Goal: Task Accomplishment & Management: Manage account settings

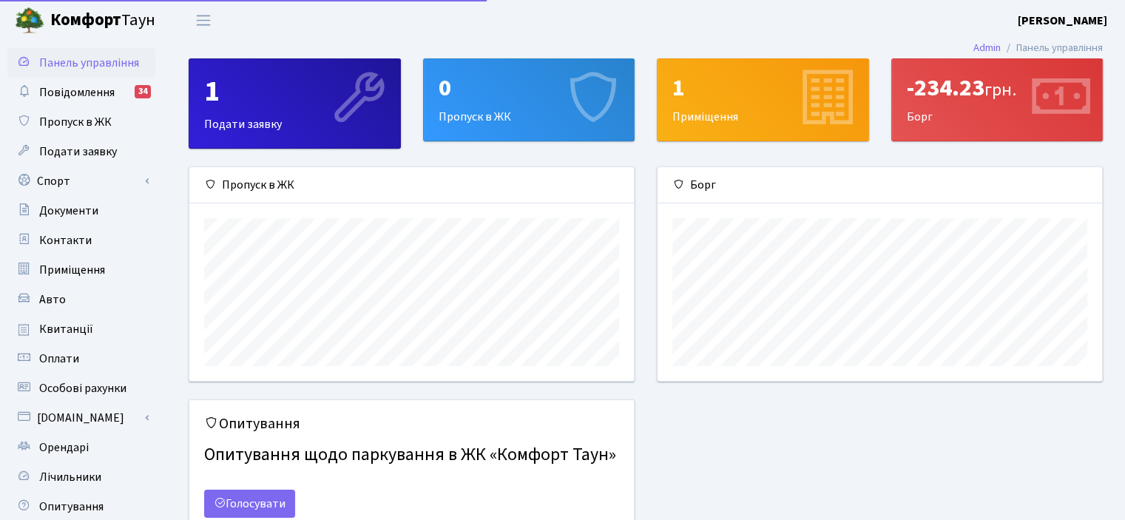
scroll to position [213, 444]
click at [254, 109] on div "1 Подати заявку" at bounding box center [294, 103] width 211 height 89
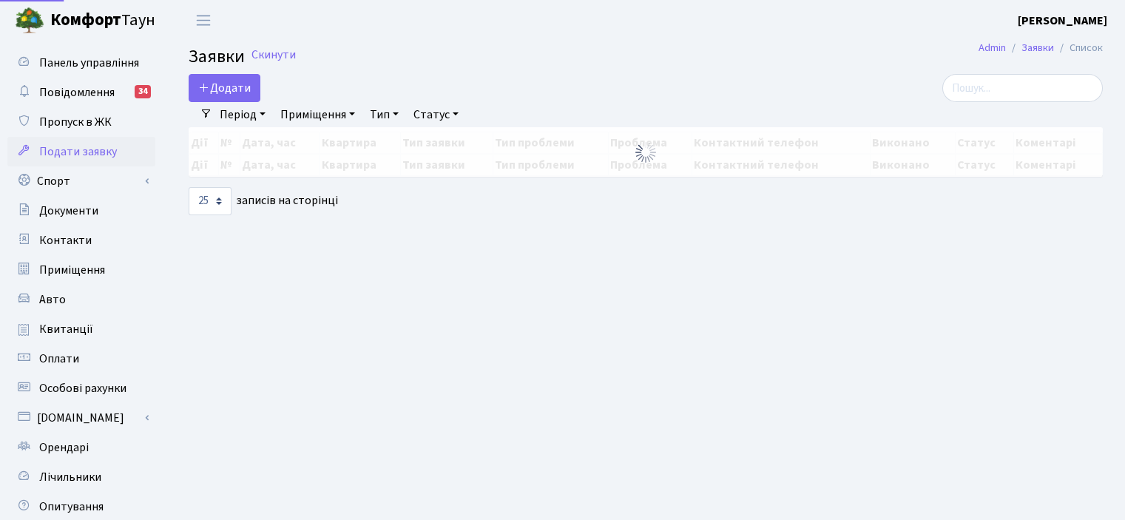
select select "25"
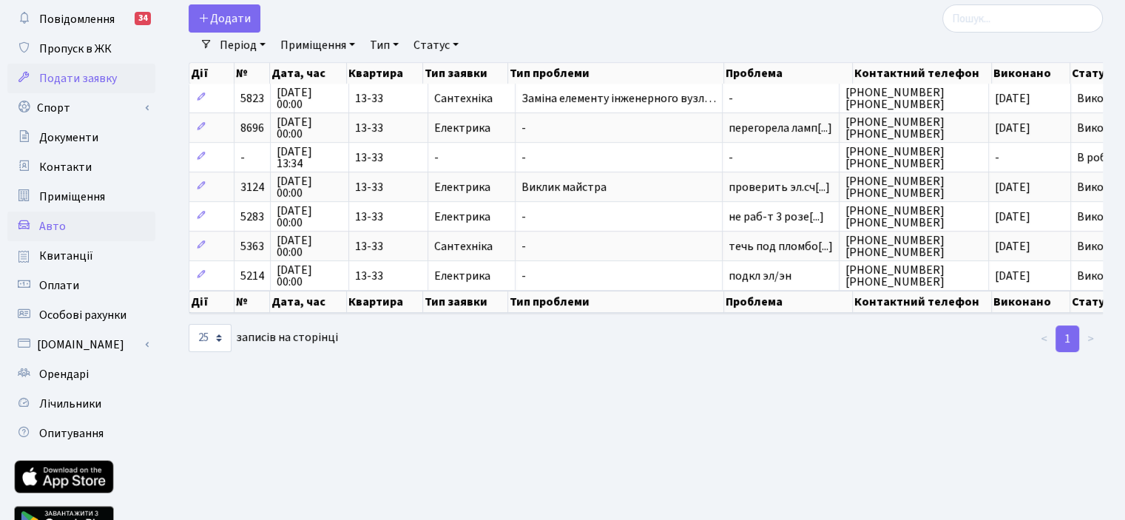
scroll to position [74, 0]
click at [57, 226] on span "Авто" at bounding box center [52, 225] width 27 height 16
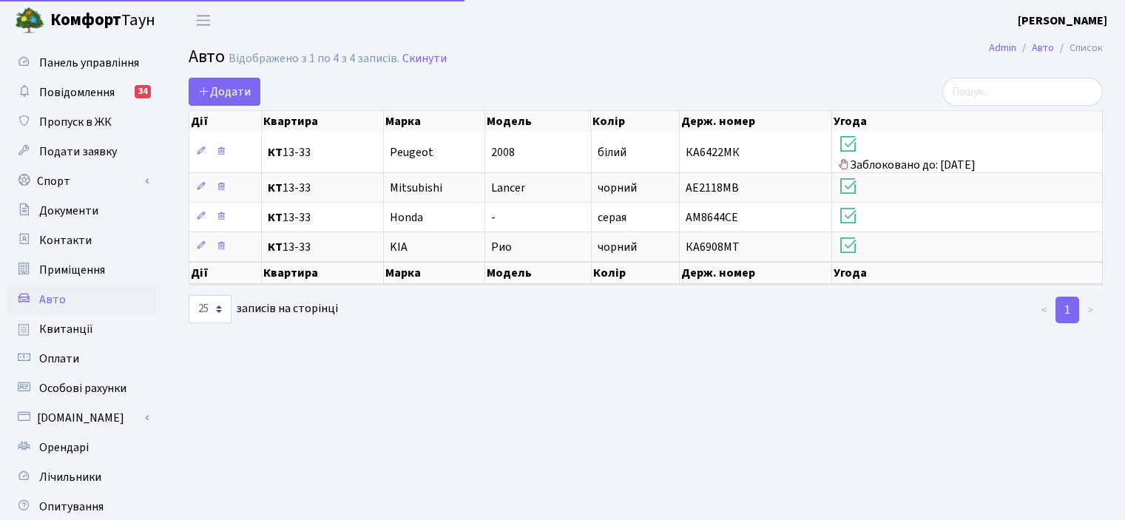
select select "25"
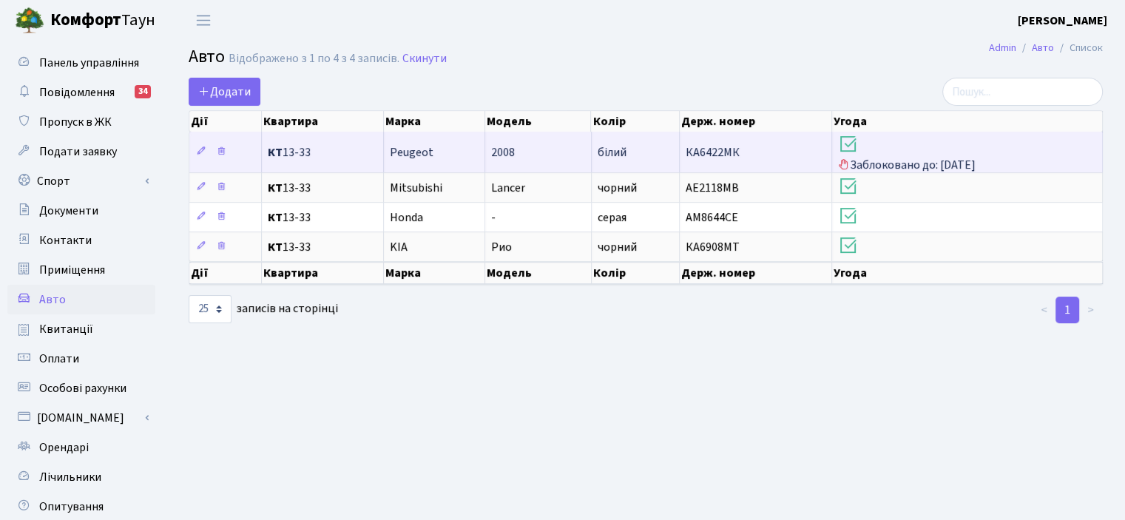
click at [905, 158] on span "Заблоковано до: 16.10.2025" at bounding box center [967, 153] width 258 height 40
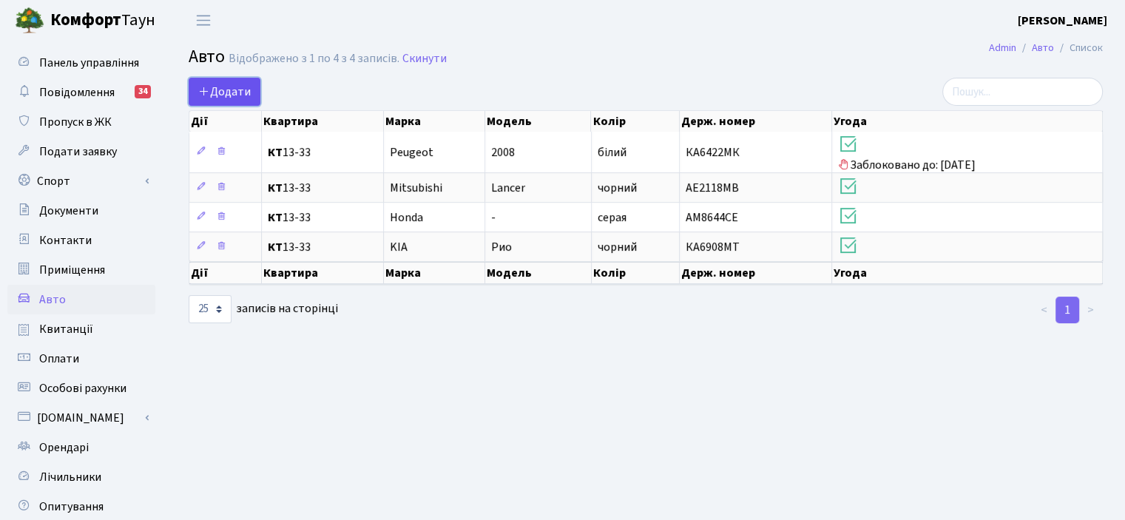
click at [216, 90] on span "Додати" at bounding box center [224, 92] width 53 height 16
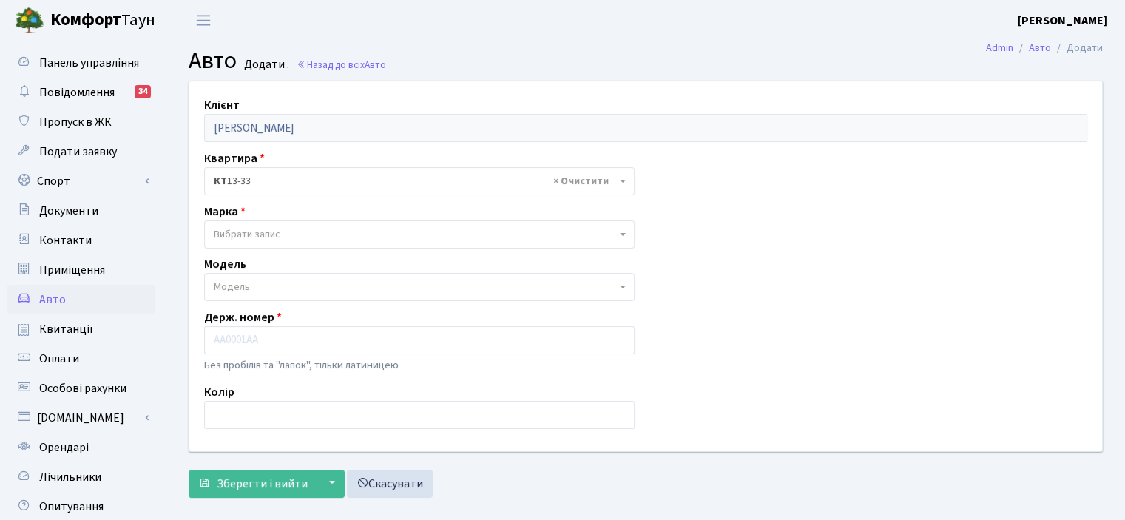
click at [290, 237] on span "Вибрати запис" at bounding box center [415, 234] width 402 height 15
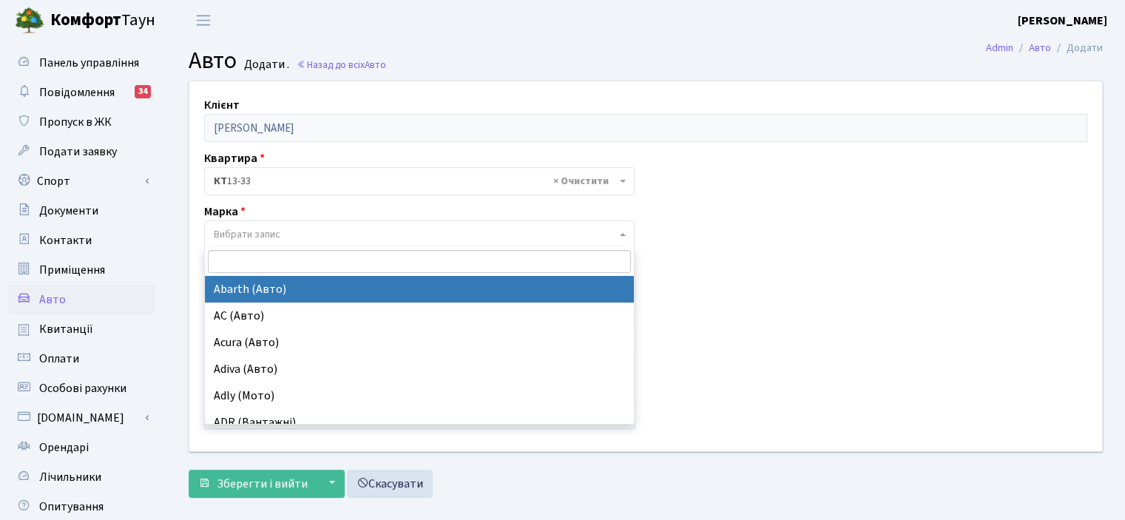
click at [290, 237] on span "Вибрати запис" at bounding box center [415, 234] width 402 height 15
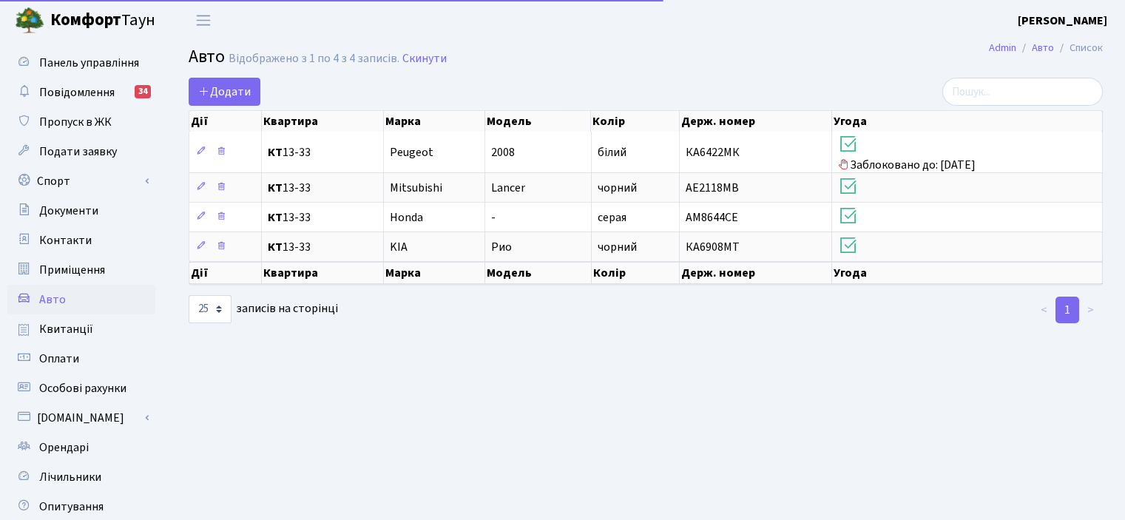
select select "25"
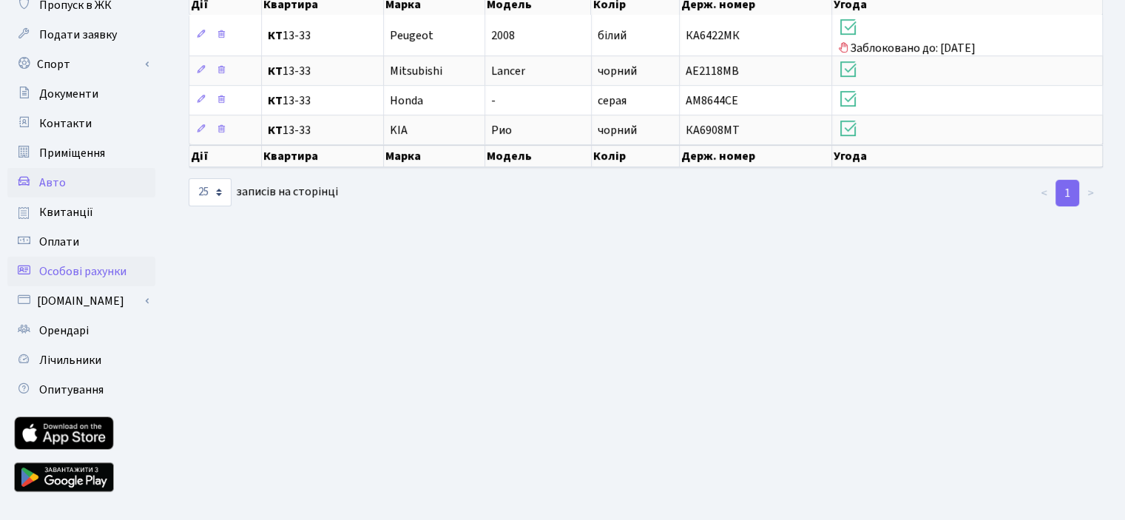
scroll to position [146, 0]
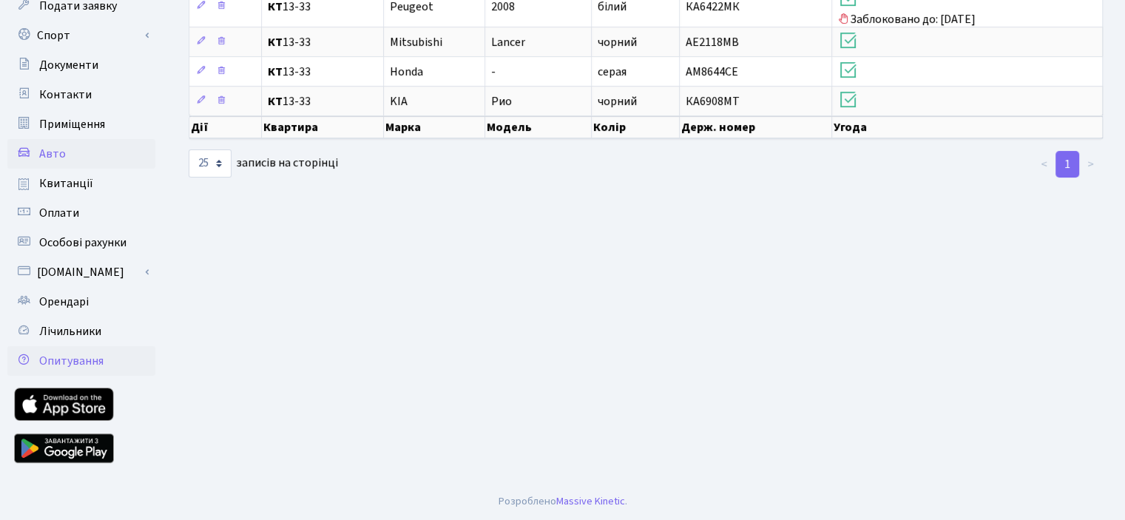
click at [95, 367] on span "Опитування" at bounding box center [71, 361] width 64 height 16
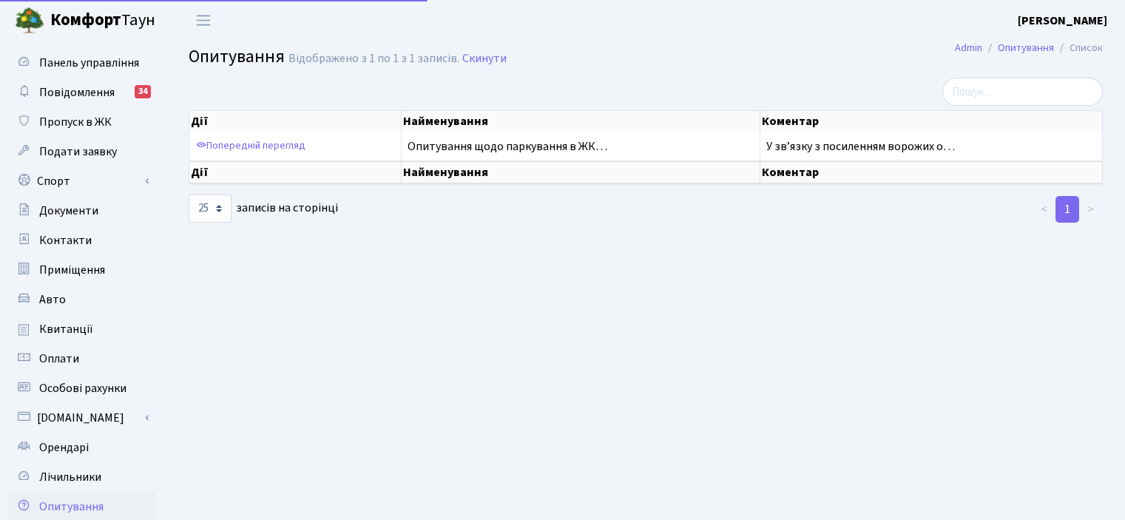
select select "25"
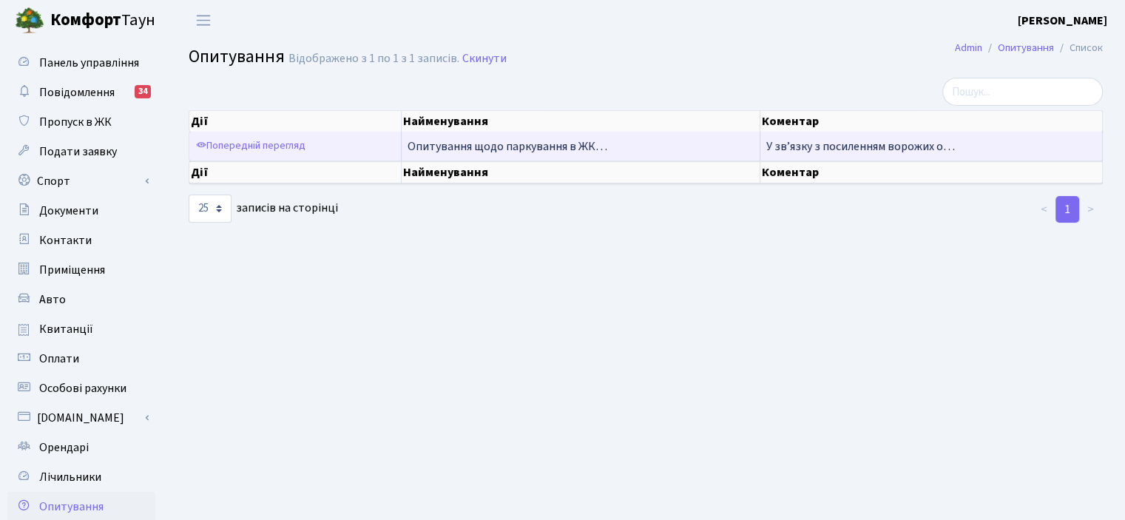
click at [538, 144] on span "Опитування щодо паркування в ЖК…" at bounding box center [508, 146] width 200 height 16
click at [871, 143] on span "У звʼязку з посиленням ворожих о…" at bounding box center [860, 146] width 189 height 16
click at [252, 150] on link "Попередній перегляд" at bounding box center [250, 146] width 117 height 23
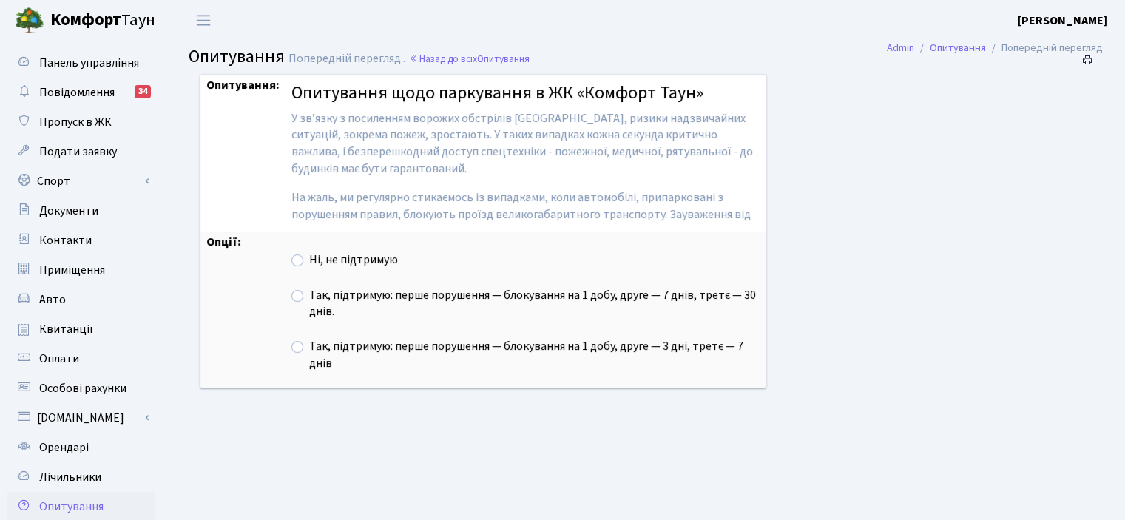
click at [309, 259] on label "Ні, не підтримую" at bounding box center [353, 259] width 89 height 17
click at [309, 259] on input "Ні, не підтримую" at bounding box center [314, 256] width 10 height 10
radio input "true"
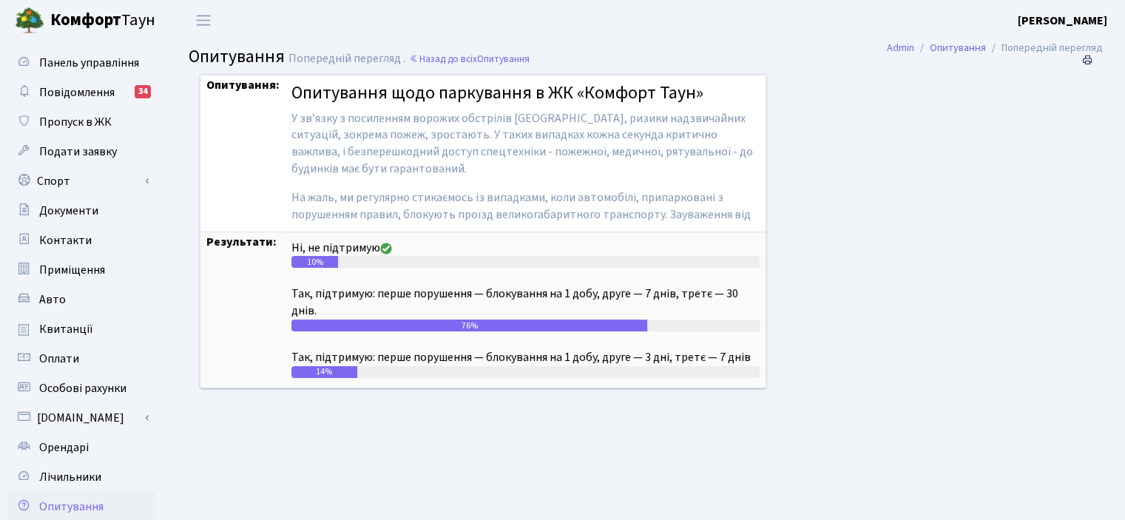
click at [491, 195] on p "На жаль, ми регулярно стикаємось із випадками, коли автомобілі, припарковані з …" at bounding box center [525, 214] width 468 height 51
click at [729, 216] on p "На жаль, ми регулярно стикаємось із випадками, коли автомобілі, припарковані з …" at bounding box center [525, 214] width 468 height 51
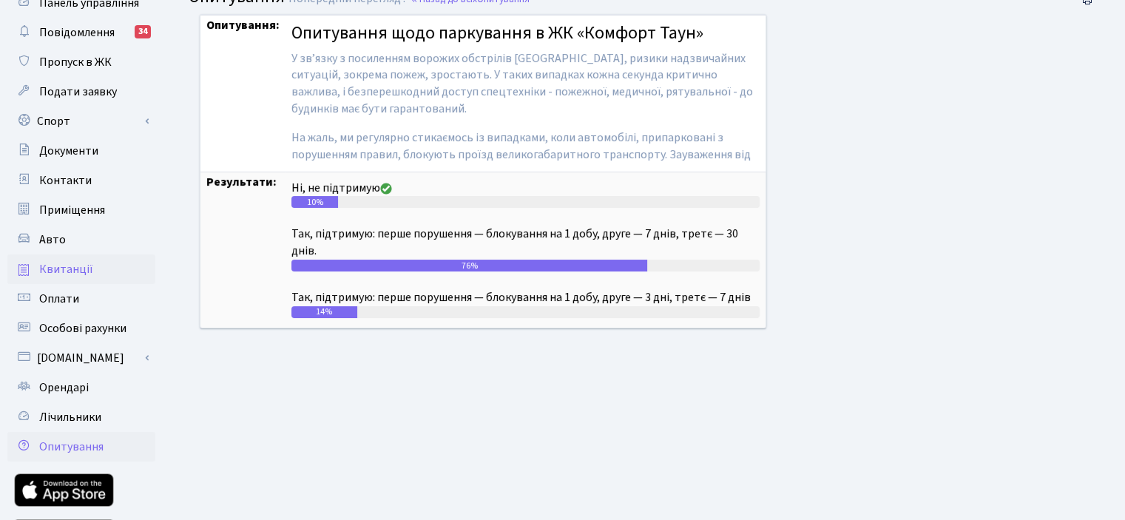
scroll to position [146, 0]
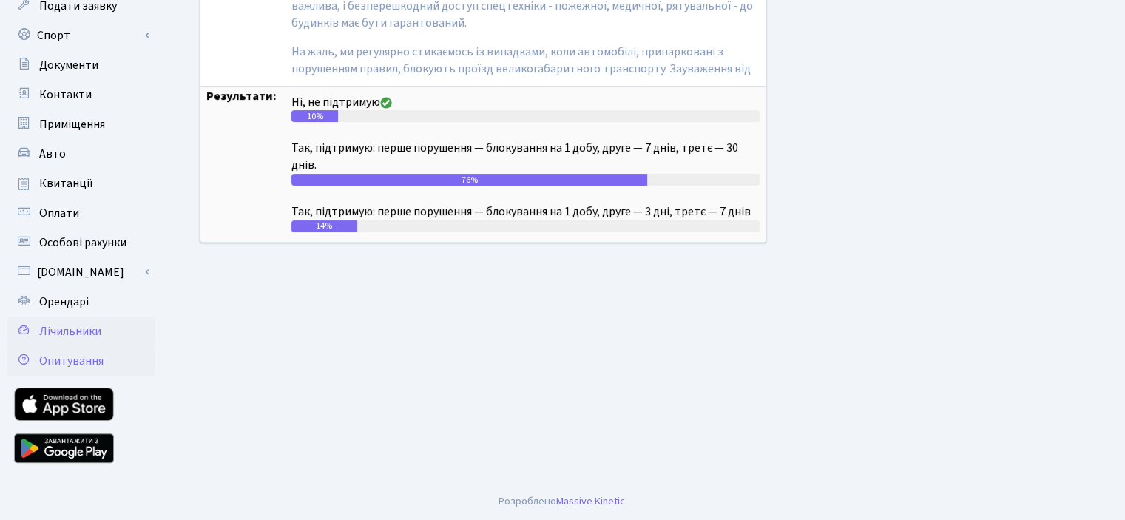
click at [47, 329] on span "Лічильники" at bounding box center [70, 331] width 62 height 16
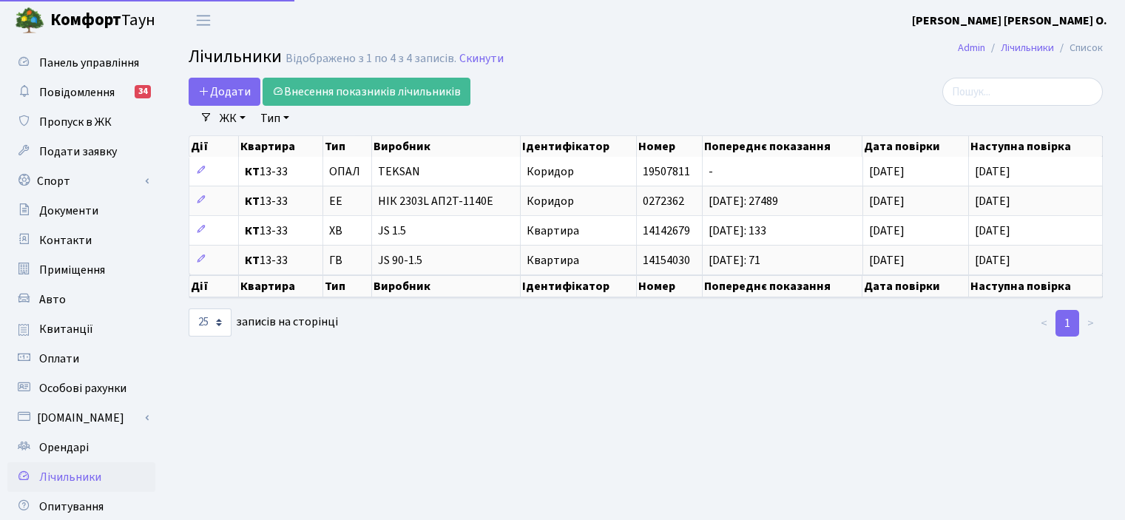
select select "25"
click at [197, 20] on span "Переключити навігацію" at bounding box center [203, 20] width 22 height 17
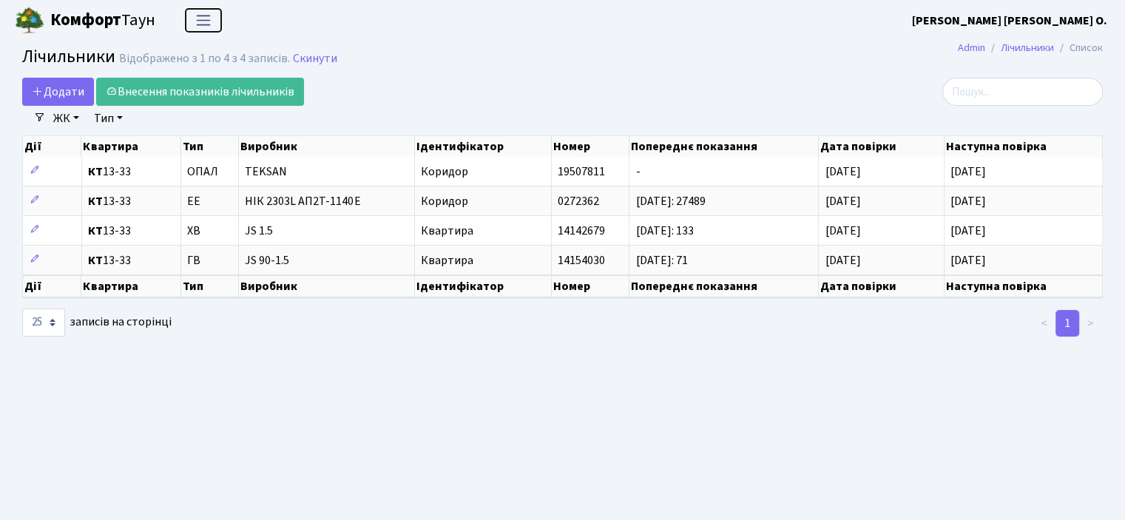
click at [198, 10] on button "Переключити навігацію" at bounding box center [203, 20] width 37 height 24
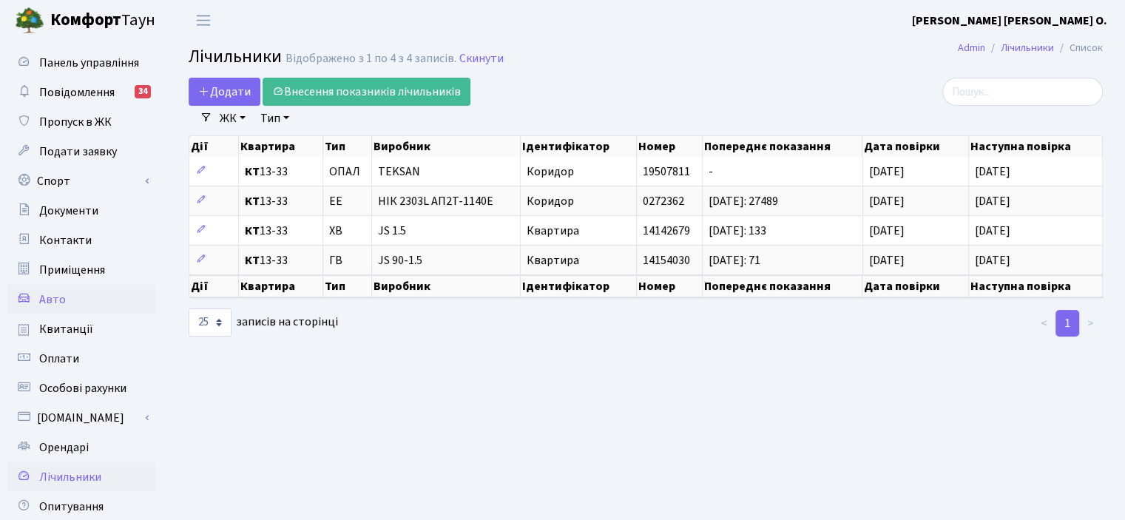
click at [60, 307] on span "Авто" at bounding box center [52, 299] width 27 height 16
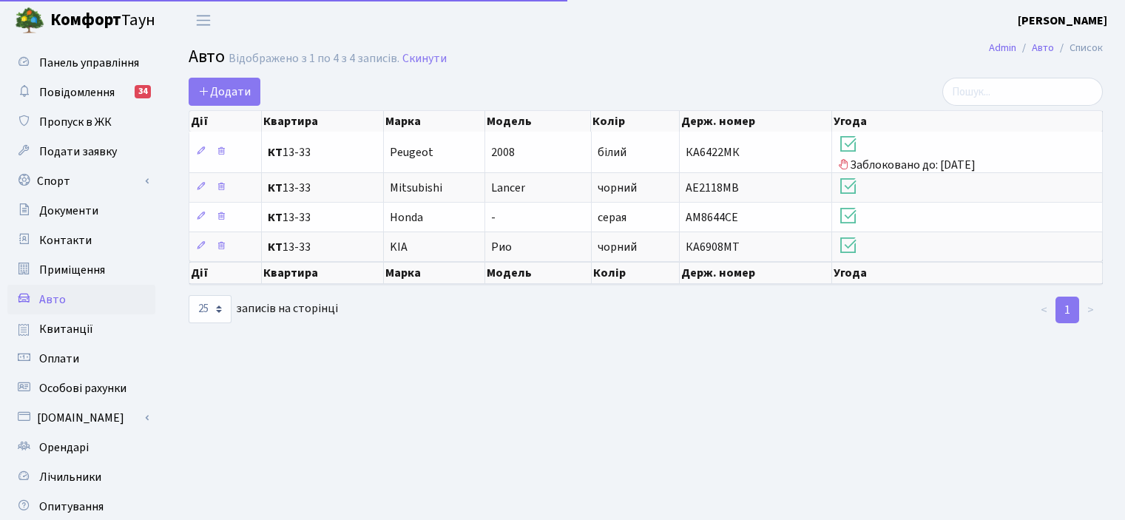
select select "25"
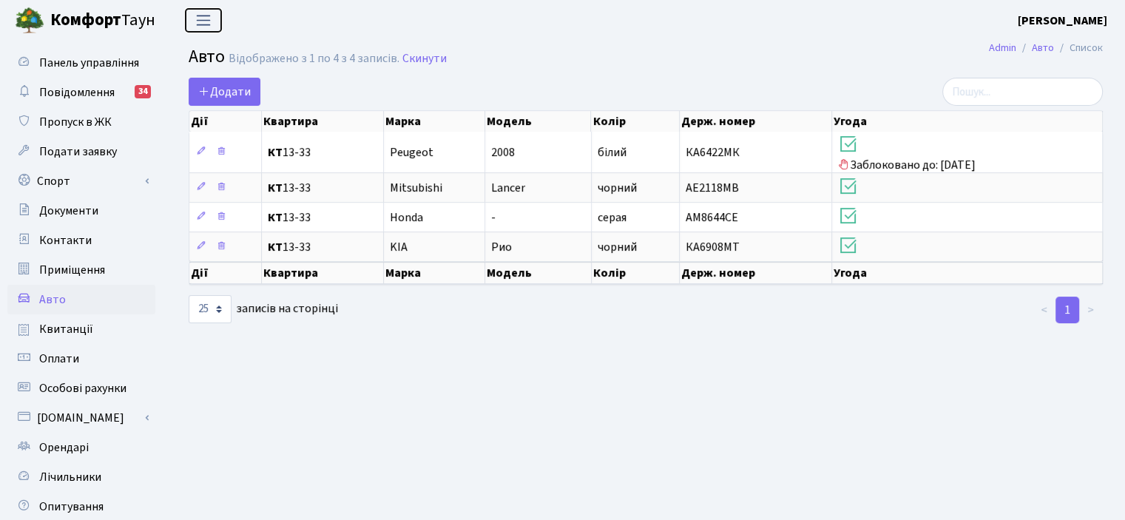
click at [210, 25] on span "Переключити навігацію" at bounding box center [203, 20] width 22 height 17
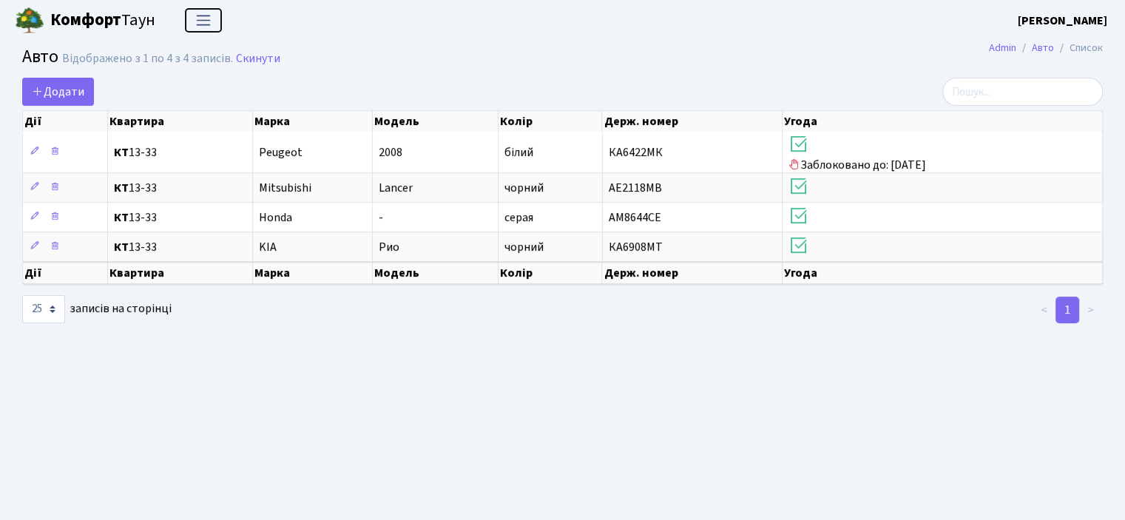
click at [212, 24] on span "Переключити навігацію" at bounding box center [203, 20] width 22 height 17
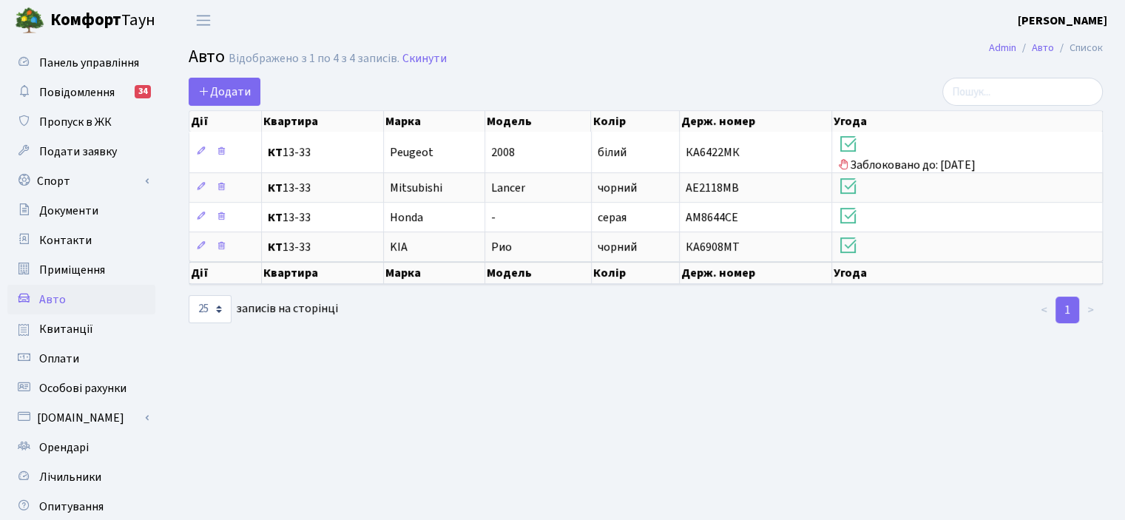
click at [1056, 21] on b "[PERSON_NAME]" at bounding box center [1062, 21] width 89 height 16
click at [1021, 80] on link "Вийти" at bounding box center [1032, 81] width 147 height 23
